Goal: Navigation & Orientation: Understand site structure

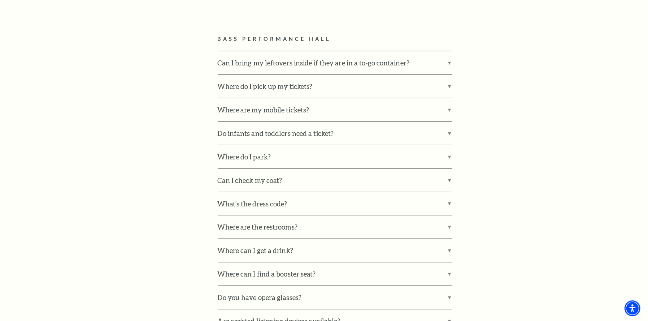
scroll to position [470, 0]
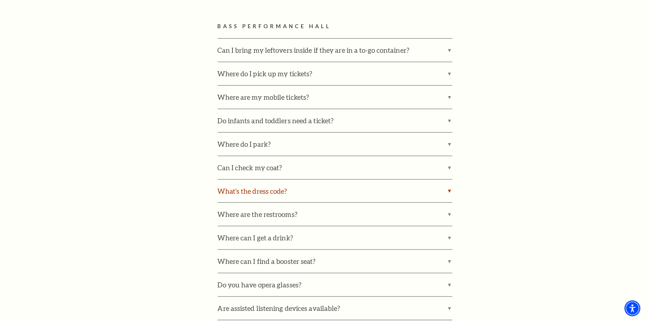
click at [253, 186] on label "What's the dress code?" at bounding box center [335, 191] width 235 height 23
click at [0, 0] on input "What's the dress code?" at bounding box center [0, 0] width 0 height 0
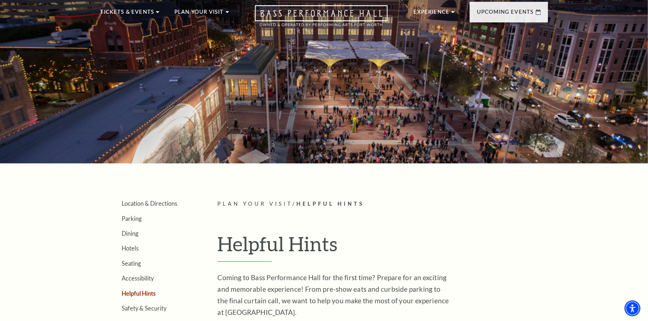
scroll to position [36, 0]
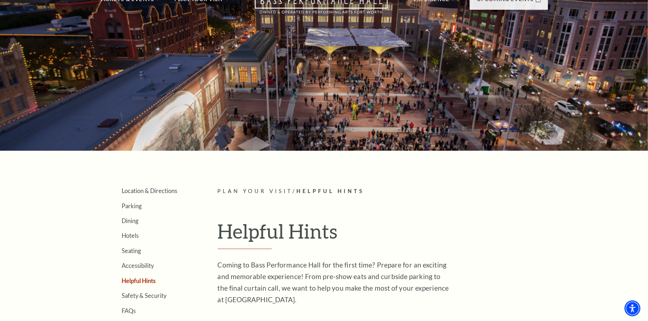
click at [141, 248] on li "Seating" at bounding box center [159, 250] width 74 height 7
click at [133, 248] on link "Seating" at bounding box center [131, 250] width 19 height 7
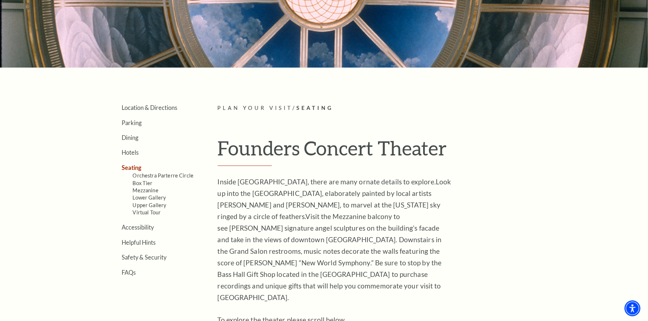
scroll to position [108, 0]
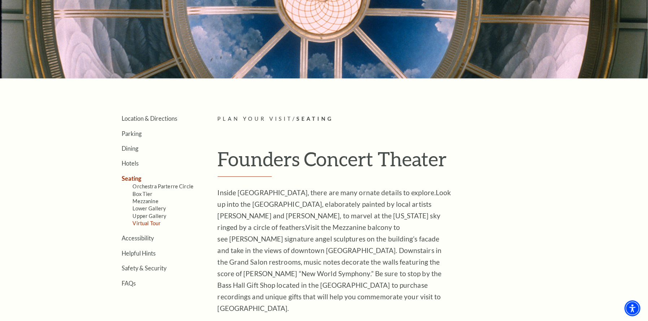
click at [151, 221] on link "Virtual Tour" at bounding box center [147, 223] width 28 height 6
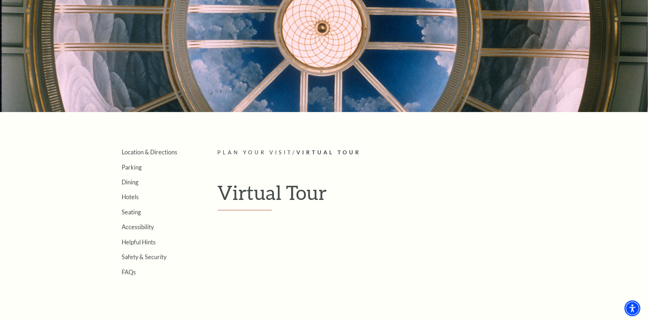
scroll to position [144, 0]
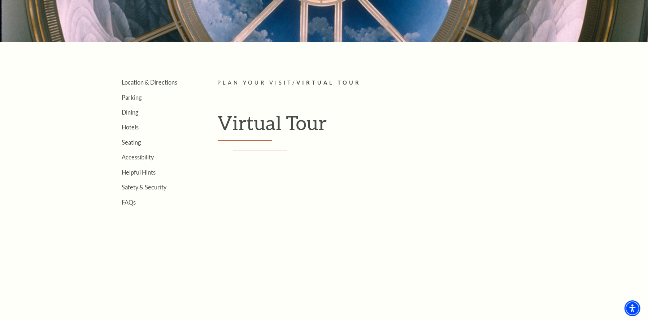
drag, startPoint x: 578, startPoint y: 190, endPoint x: 572, endPoint y: 262, distance: 72.4
click at [572, 262] on div "Search Location & Directions Parking Dining Hotels Seating Accessibility Helpfu…" at bounding box center [324, 243] width 648 height 784
click at [573, 161] on div "Search Location & Directions Parking Dining Hotels Seating Accessibility Helpfu…" at bounding box center [324, 243] width 648 height 784
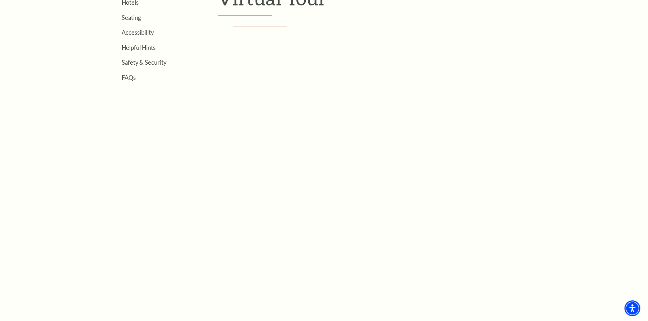
scroll to position [289, 0]
